Goal: Complete application form: Complete application form

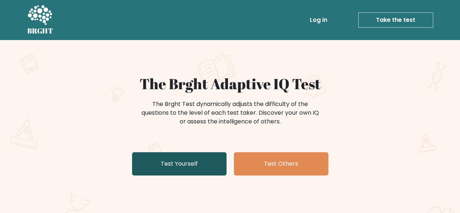
click at [187, 173] on link "Test Yourself" at bounding box center [179, 163] width 95 height 23
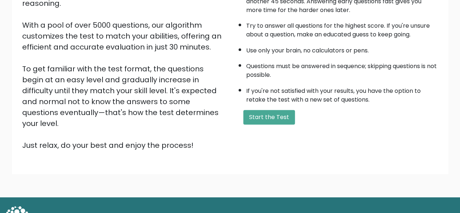
scroll to position [120, 0]
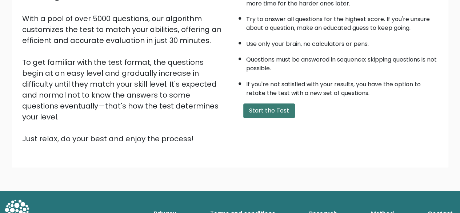
click at [246, 109] on button "Start the Test" at bounding box center [269, 110] width 52 height 15
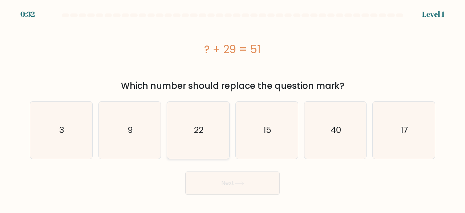
click at [208, 128] on icon "22" at bounding box center [198, 129] width 57 height 57
click at [233, 108] on input "c. 22" at bounding box center [233, 108] width 0 height 2
radio input "true"
click at [230, 176] on button "Next" at bounding box center [232, 182] width 95 height 23
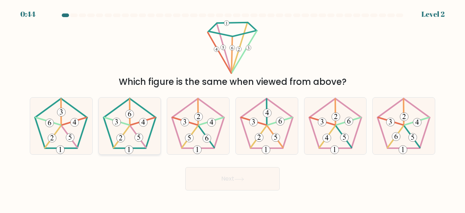
click at [130, 150] on 162 at bounding box center [129, 149] width 8 height 8
click at [233, 108] on input "b." at bounding box center [233, 108] width 0 height 2
radio input "true"
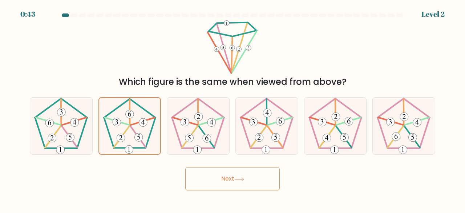
click at [220, 181] on button "Next" at bounding box center [232, 178] width 95 height 23
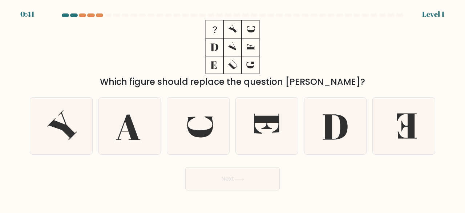
click at [0, 87] on form at bounding box center [232, 101] width 465 height 177
click at [90, 15] on div at bounding box center [90, 15] width 7 height 4
click at [89, 15] on div at bounding box center [90, 15] width 7 height 4
click at [81, 16] on div at bounding box center [82, 15] width 7 height 4
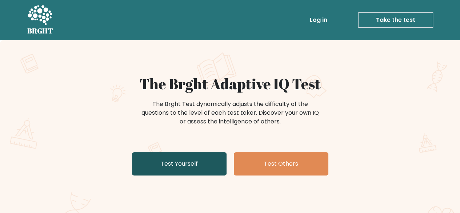
click at [153, 156] on link "Test Yourself" at bounding box center [179, 163] width 95 height 23
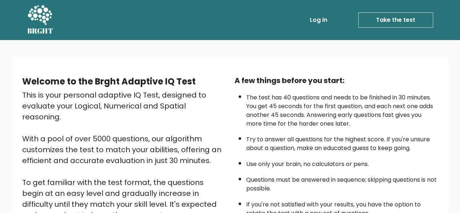
click at [373, 20] on link "Take the test" at bounding box center [395, 19] width 75 height 15
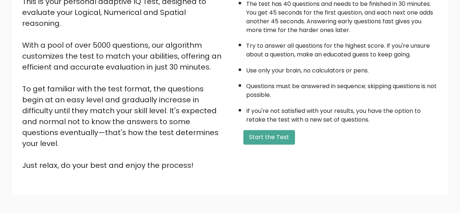
scroll to position [120, 0]
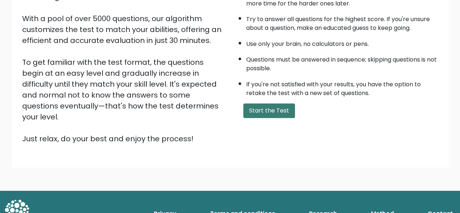
click at [279, 112] on button "Start the Test" at bounding box center [269, 110] width 52 height 15
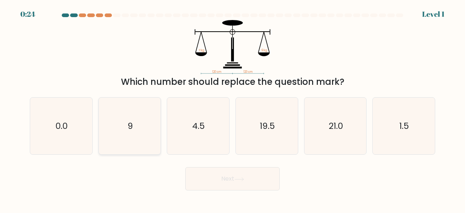
click at [151, 113] on icon "9" at bounding box center [129, 125] width 57 height 57
click at [233, 108] on input "b. 9" at bounding box center [233, 108] width 0 height 2
radio input "true"
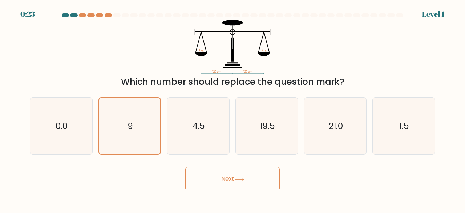
click at [221, 178] on button "Next" at bounding box center [232, 178] width 95 height 23
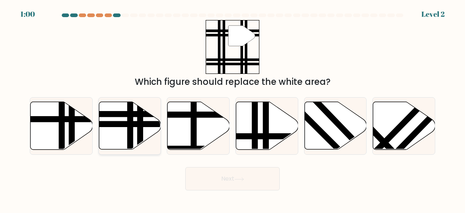
click at [130, 129] on line at bounding box center [130, 151] width 0 height 125
click at [233, 108] on input "b." at bounding box center [233, 108] width 0 height 2
radio input "true"
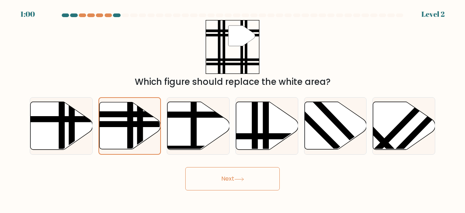
click at [244, 180] on icon at bounding box center [239, 178] width 9 height 3
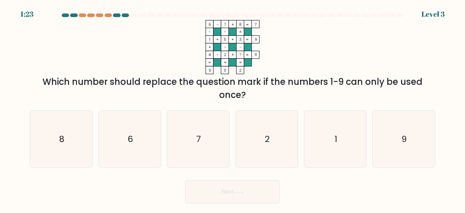
click at [327, 61] on icon "6 - 7 + 8 7 - - + 1 + 5 + 3 9 + - - 4 - 2 + ? = 11 = = = = 9 0 2 =" at bounding box center [233, 47] width 218 height 54
click at [369, 57] on div "6 - 7 + 8 7 - - + 1 + 5 + 3 9 + - - 4 - 2 + ? = 11 = = = = 9 0 2 = Which number…" at bounding box center [232, 60] width 415 height 81
click at [403, 140] on text "9" at bounding box center [404, 139] width 5 height 12
click at [233, 108] on input "f. 9" at bounding box center [233, 108] width 0 height 2
radio input "true"
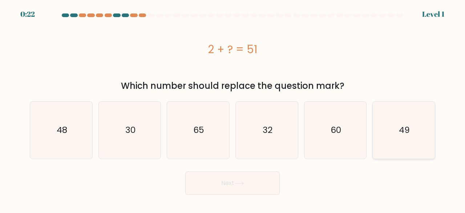
click at [412, 109] on icon "49" at bounding box center [404, 129] width 57 height 57
click at [233, 108] on input "f. 49" at bounding box center [233, 108] width 0 height 2
radio input "true"
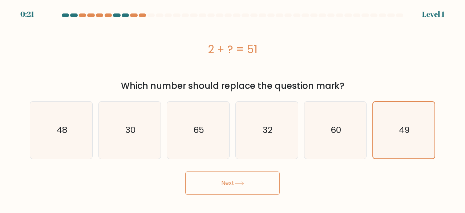
click at [232, 185] on button "Next" at bounding box center [232, 182] width 95 height 23
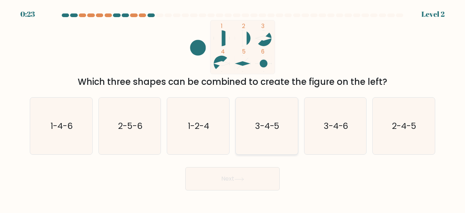
click at [272, 124] on text "3-4-5" at bounding box center [267, 126] width 25 height 12
click at [233, 108] on input "d. 3-4-5" at bounding box center [233, 108] width 0 height 2
radio input "true"
